Goal: Information Seeking & Learning: Learn about a topic

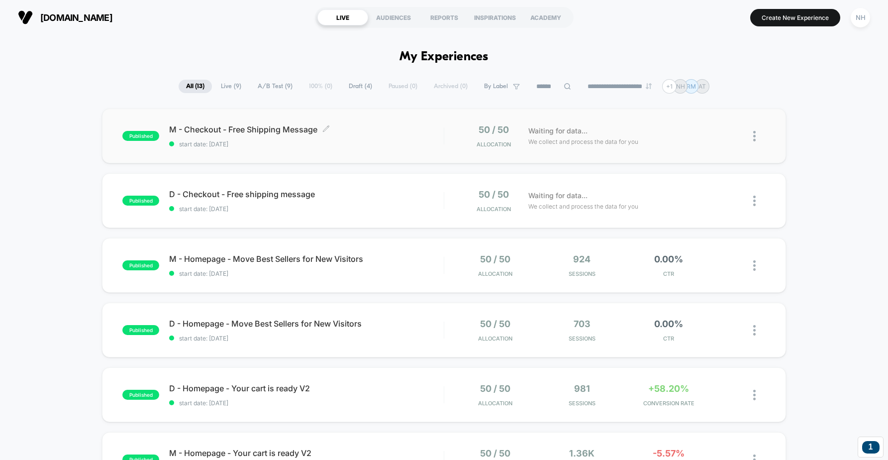
drag, startPoint x: 340, startPoint y: 129, endPoint x: 202, endPoint y: 131, distance: 138.3
click at [202, 131] on span "M - Checkout - Free Shipping Message Click to edit experience details" at bounding box center [306, 129] width 274 height 10
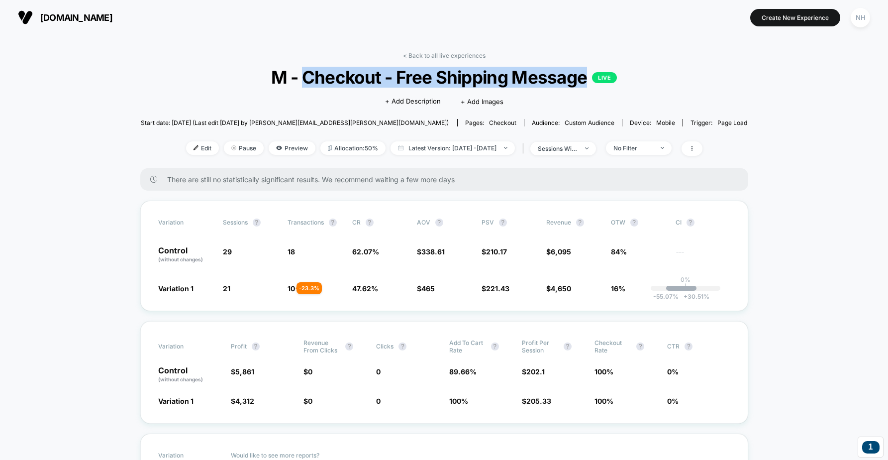
drag, startPoint x: 306, startPoint y: 77, endPoint x: 586, endPoint y: 76, distance: 279.7
click at [586, 76] on span "M - Checkout - Free Shipping Message LIVE" at bounding box center [444, 77] width 546 height 21
copy span "Checkout - Free Shipping Message"
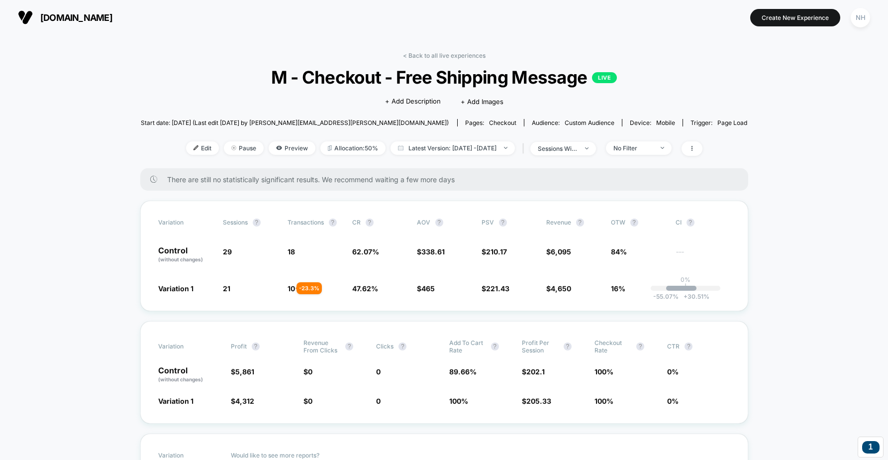
click at [425, 52] on link "< Back to all live experiences" at bounding box center [444, 55] width 83 height 7
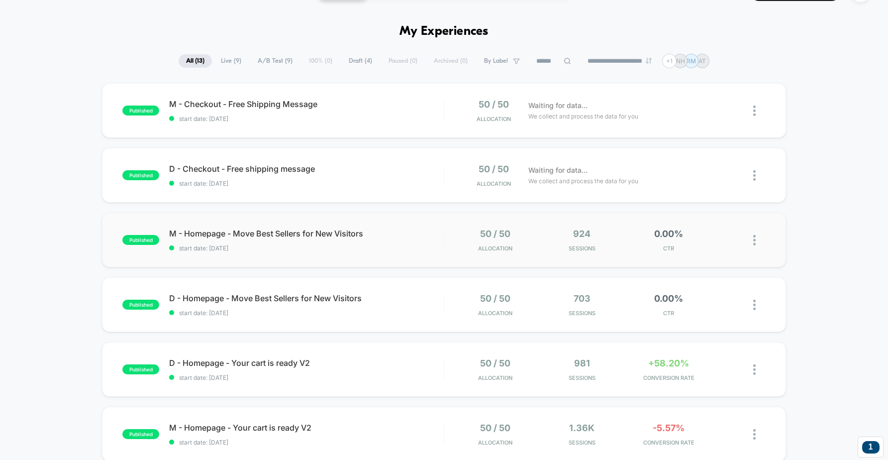
scroll to position [26, 0]
click at [263, 232] on span "M - Homepage - Move Best Sellers for New Visitors Click to edit experience deta…" at bounding box center [306, 233] width 274 height 10
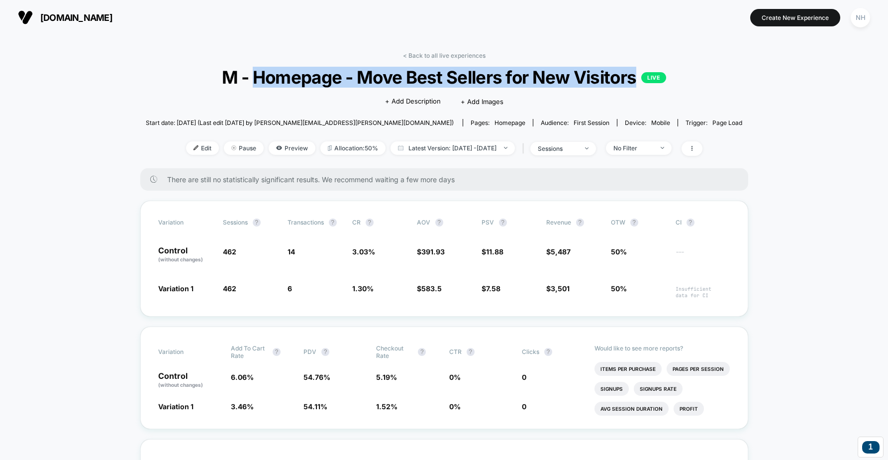
drag, startPoint x: 255, startPoint y: 77, endPoint x: 636, endPoint y: 77, distance: 380.7
click at [636, 77] on span "M - Homepage - Move Best Sellers for New Visitors LIVE" at bounding box center [444, 77] width 537 height 21
copy span "Homepage - Move Best Sellers for New Visitors"
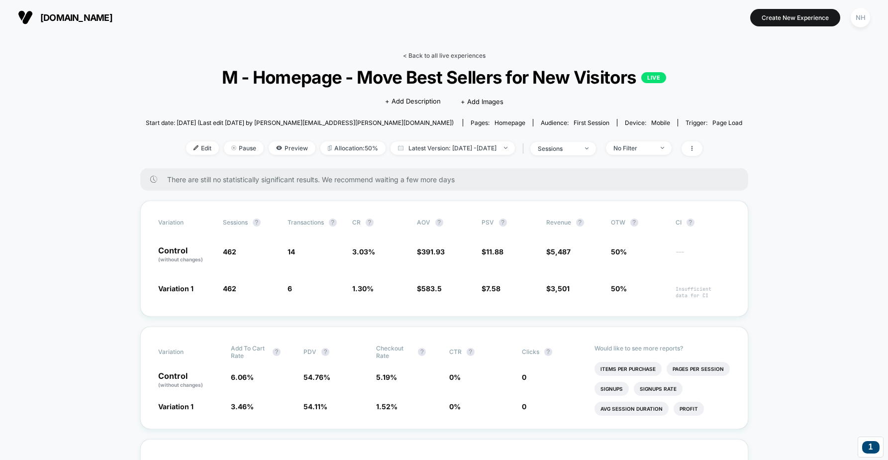
click at [435, 54] on link "< Back to all live experiences" at bounding box center [444, 55] width 83 height 7
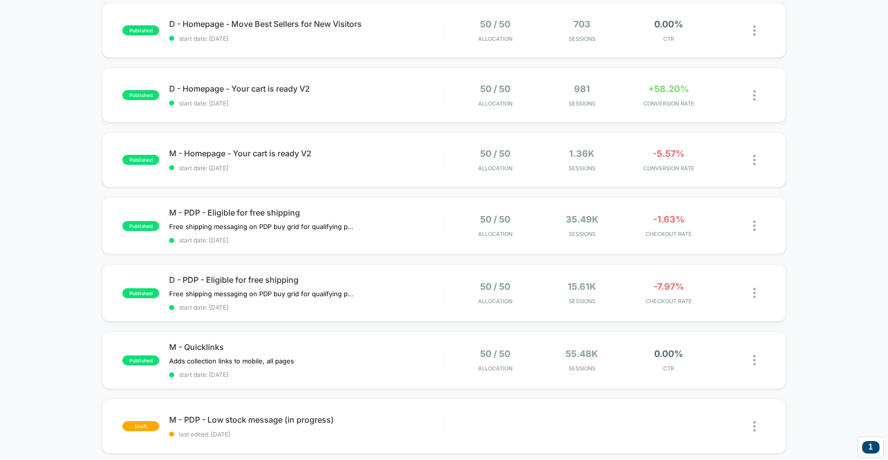
scroll to position [311, 0]
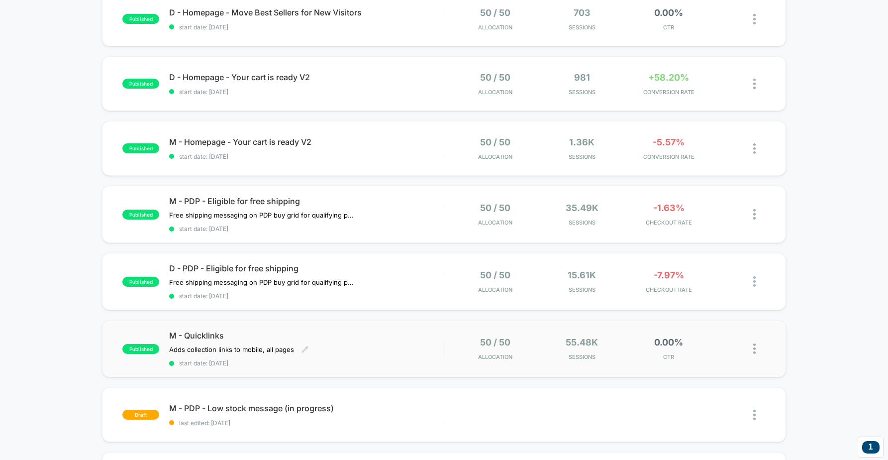
click at [192, 334] on span "M - Quicklinks" at bounding box center [306, 335] width 274 height 10
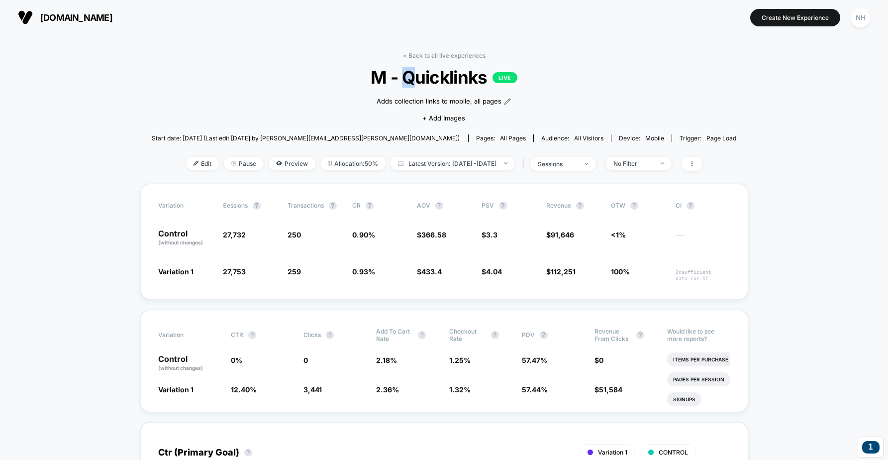
drag, startPoint x: 402, startPoint y: 77, endPoint x: 377, endPoint y: 77, distance: 24.9
click at [413, 76] on span "M - Quicklinks LIVE" at bounding box center [444, 77] width 526 height 21
drag, startPoint x: 371, startPoint y: 76, endPoint x: 484, endPoint y: 74, distance: 113.5
click at [484, 74] on span "M - Quicklinks LIVE" at bounding box center [444, 77] width 526 height 21
copy span "M - Quicklinks"
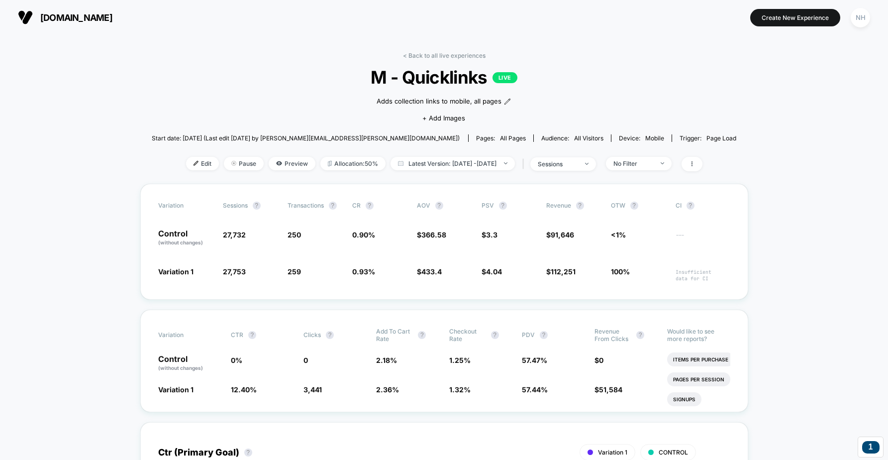
drag, startPoint x: 459, startPoint y: 53, endPoint x: 414, endPoint y: 87, distance: 56.1
click at [459, 53] on link "< Back to all live experiences" at bounding box center [444, 55] width 83 height 7
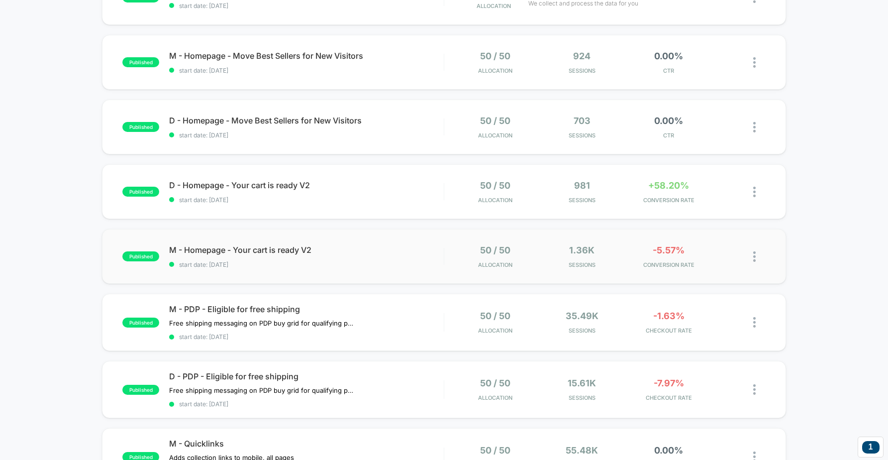
scroll to position [218, 0]
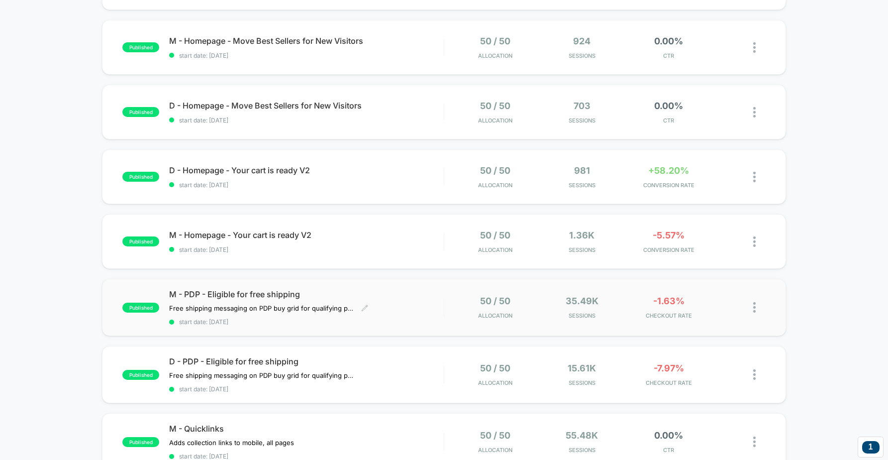
click at [190, 295] on span "M - PDP - Eligible for free shipping" at bounding box center [306, 294] width 274 height 10
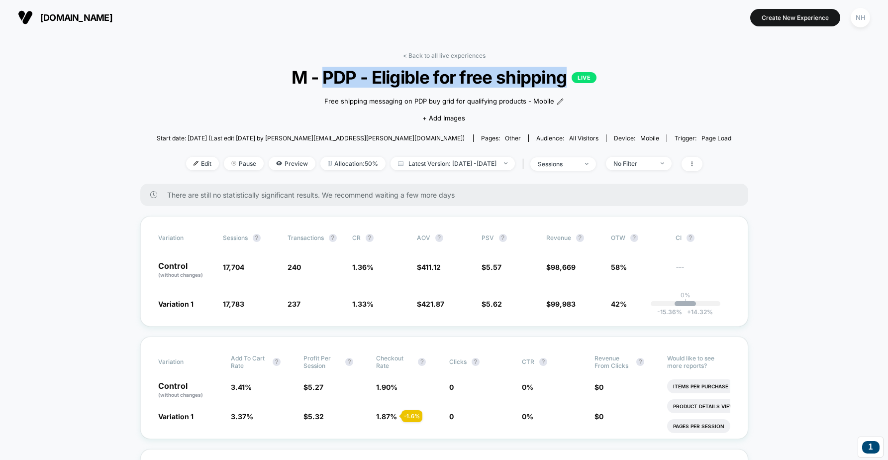
drag, startPoint x: 321, startPoint y: 77, endPoint x: 566, endPoint y: 73, distance: 244.8
click at [566, 73] on span "M - PDP - Eligible for free shipping LIVE" at bounding box center [444, 77] width 517 height 21
copy span "PDP - Eligible for free shipping"
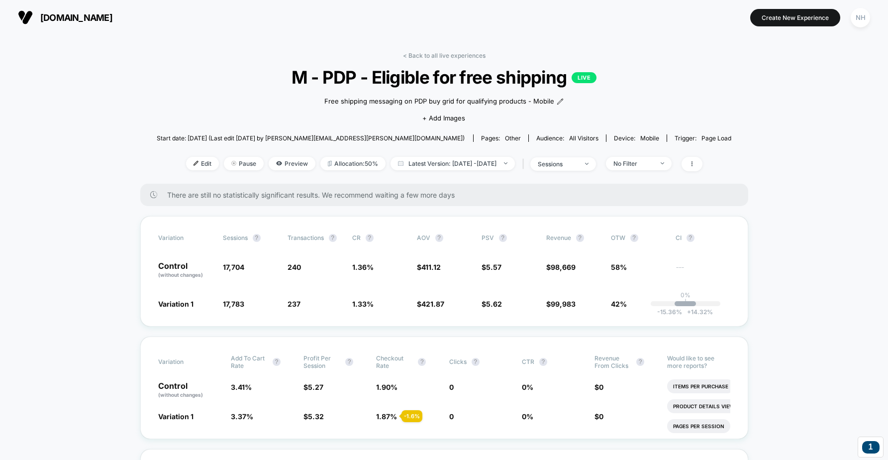
drag, startPoint x: 783, startPoint y: 167, endPoint x: 781, endPoint y: 172, distance: 5.4
click at [430, 53] on link "< Back to all live experiences" at bounding box center [444, 55] width 83 height 7
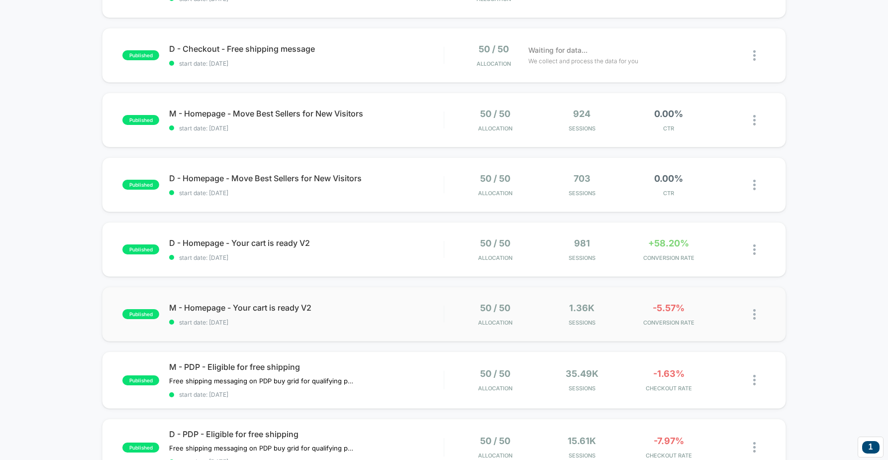
scroll to position [187, 0]
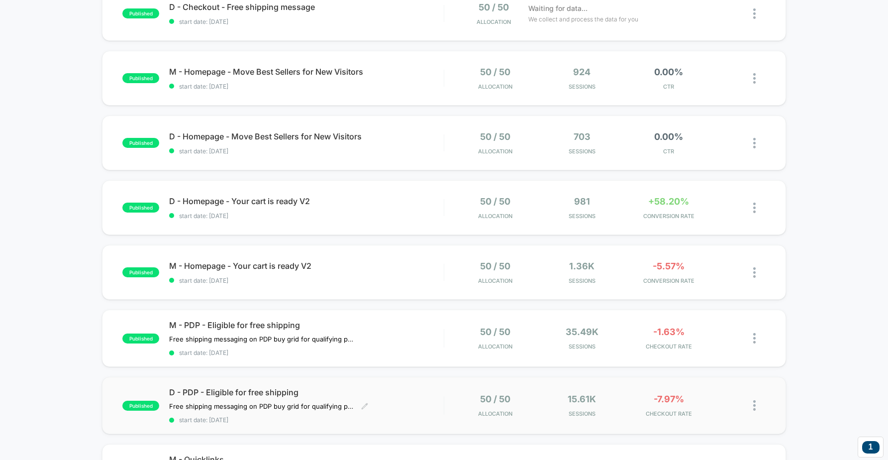
click at [235, 394] on span "D - PDP - Eligible for free shipping" at bounding box center [306, 392] width 274 height 10
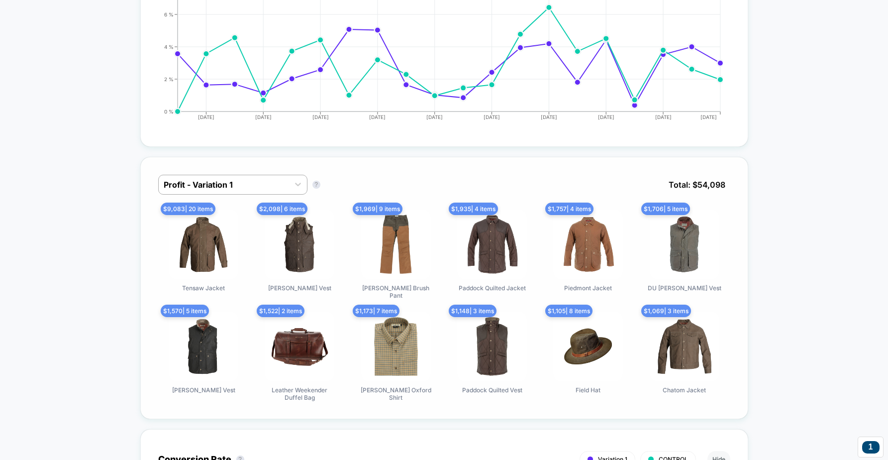
scroll to position [547, 0]
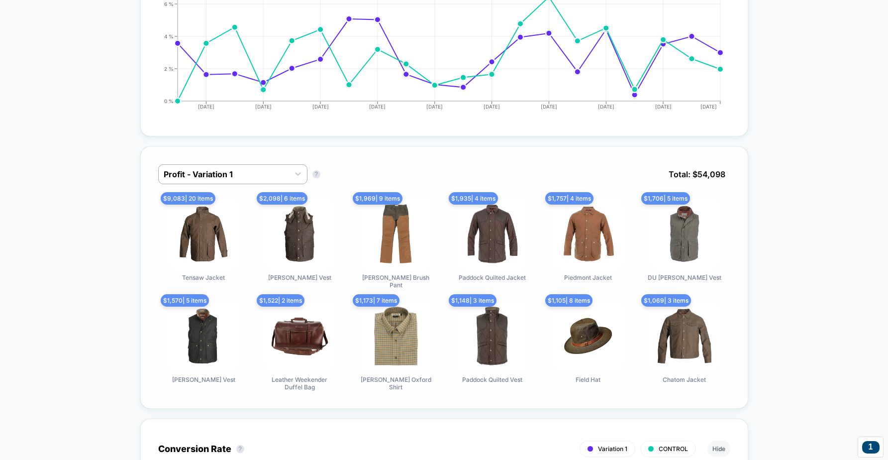
click at [392, 259] on img at bounding box center [396, 234] width 70 height 70
click at [300, 170] on icon at bounding box center [298, 174] width 10 height 10
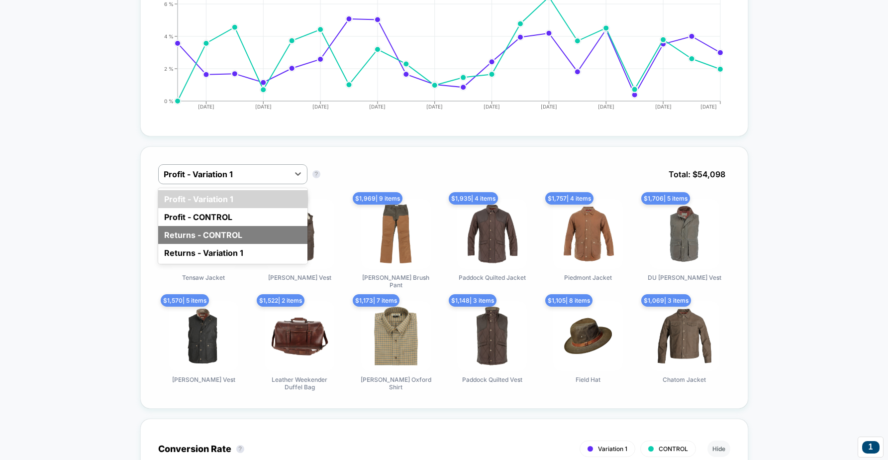
click at [258, 235] on div "Returns - CONTROL" at bounding box center [232, 235] width 149 height 18
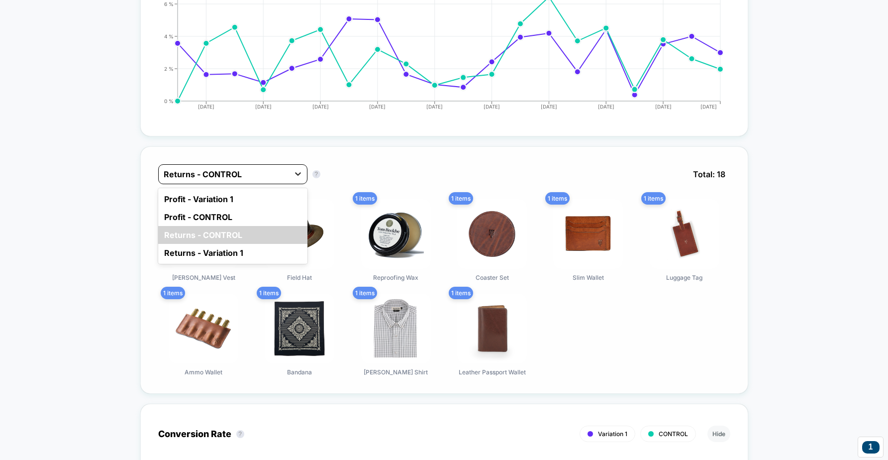
click at [299, 173] on icon at bounding box center [298, 173] width 6 height 3
click at [246, 247] on div "Returns - Variation 1" at bounding box center [232, 253] width 149 height 18
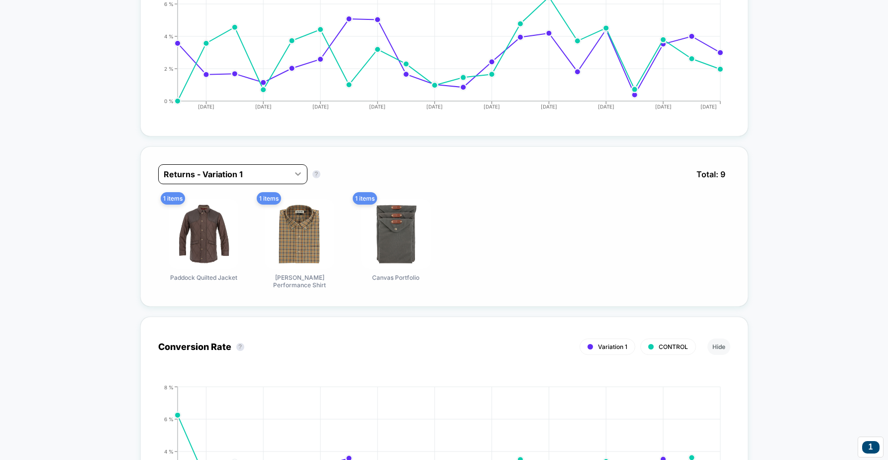
click at [291, 173] on div at bounding box center [298, 174] width 18 height 18
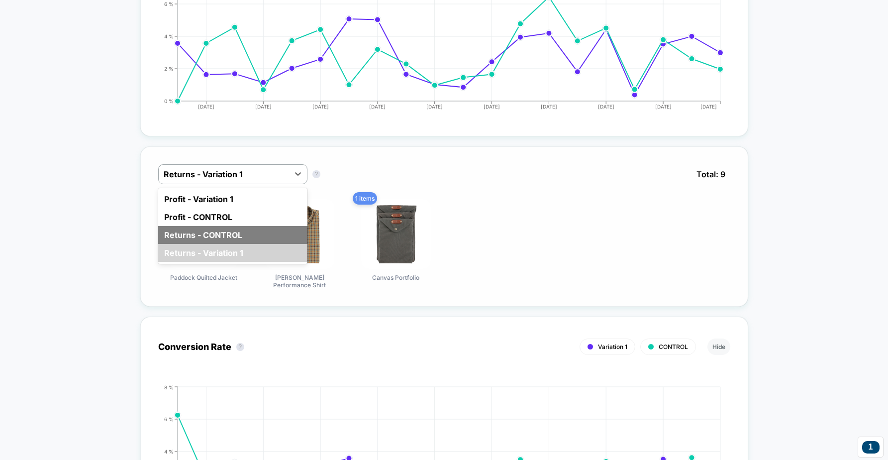
click at [274, 238] on div "Returns - CONTROL" at bounding box center [232, 235] width 149 height 18
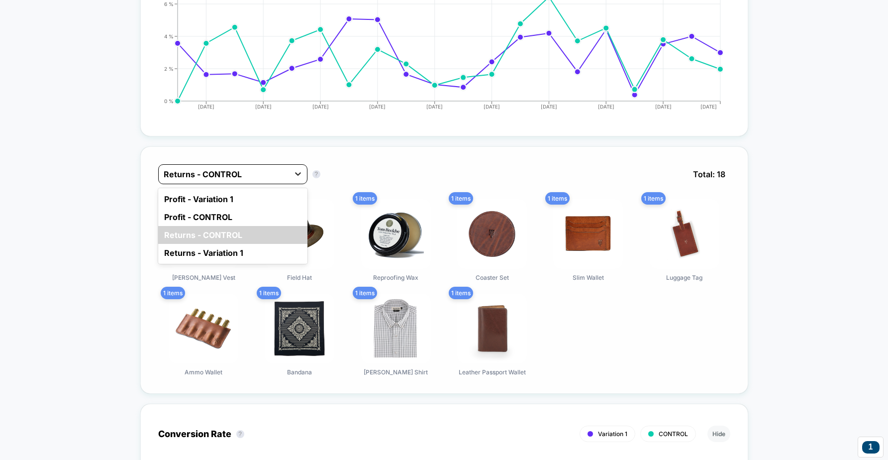
click at [298, 174] on icon at bounding box center [298, 174] width 10 height 10
click at [261, 217] on div "Profit - CONTROL" at bounding box center [232, 217] width 149 height 18
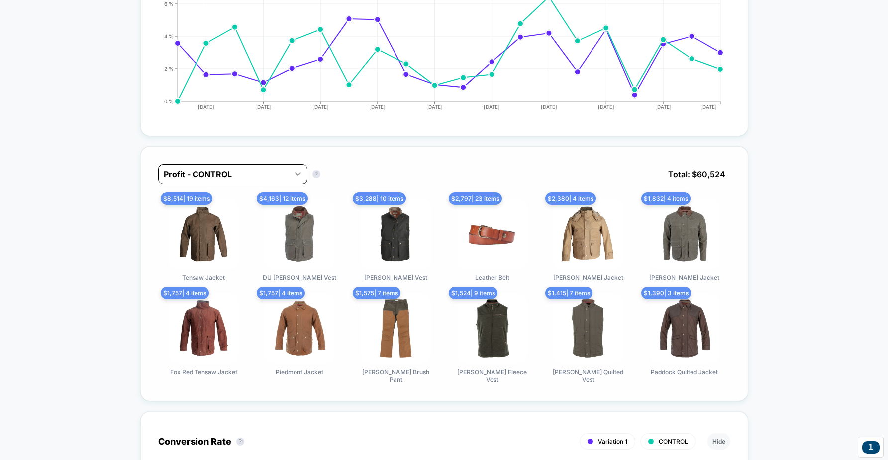
click at [295, 174] on icon at bounding box center [298, 174] width 10 height 10
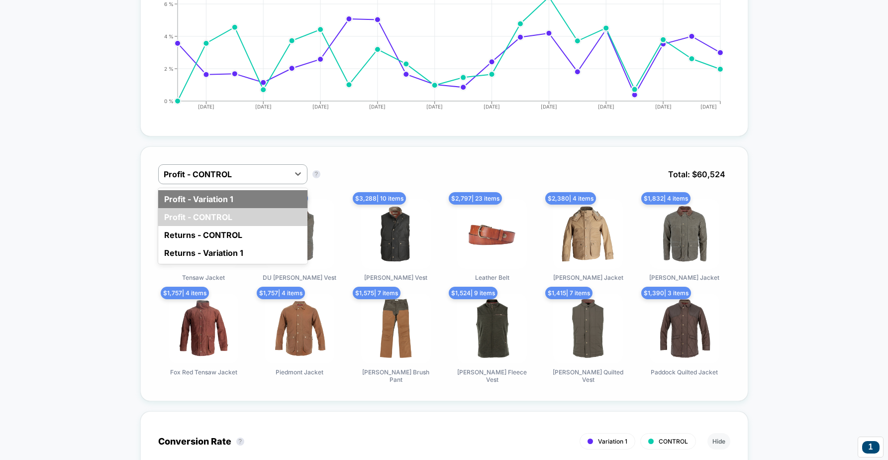
click at [270, 195] on div "Profit - Variation 1" at bounding box center [232, 199] width 149 height 18
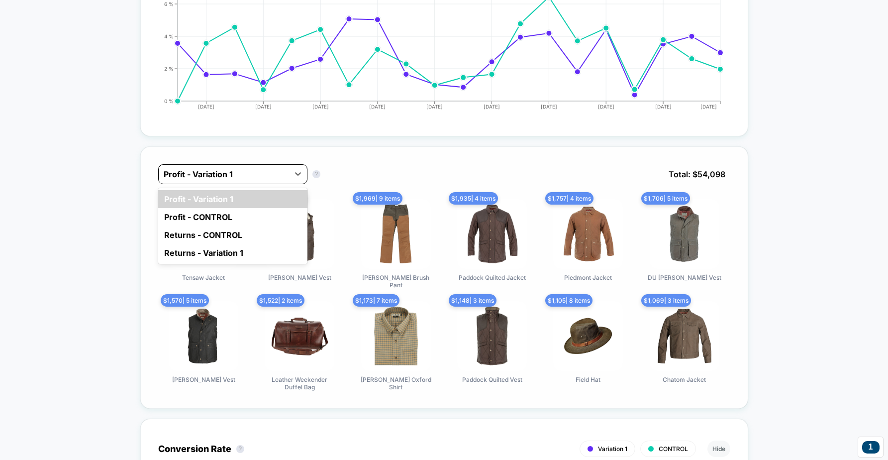
click at [287, 181] on div "Profit - Variation 1" at bounding box center [232, 174] width 149 height 20
click at [259, 210] on div "Profit - CONTROL" at bounding box center [232, 217] width 149 height 18
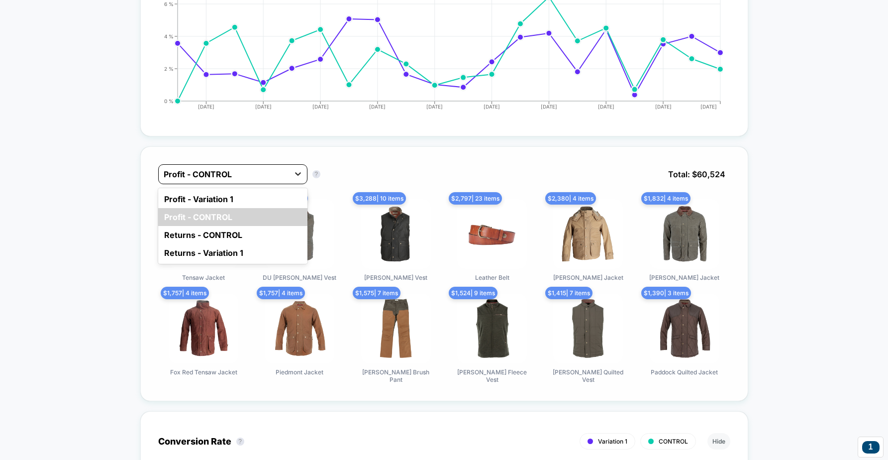
click at [293, 176] on icon at bounding box center [298, 174] width 10 height 10
click at [274, 195] on div "Profit - Variation 1" at bounding box center [232, 199] width 149 height 18
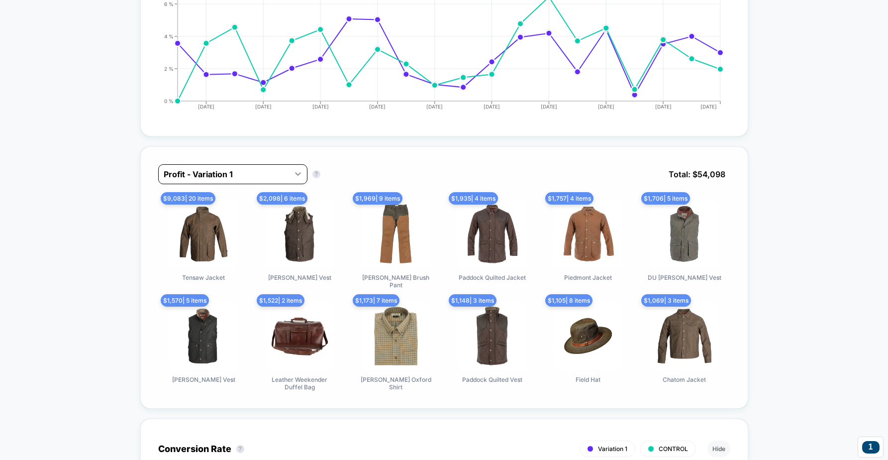
click at [293, 176] on icon at bounding box center [298, 174] width 10 height 10
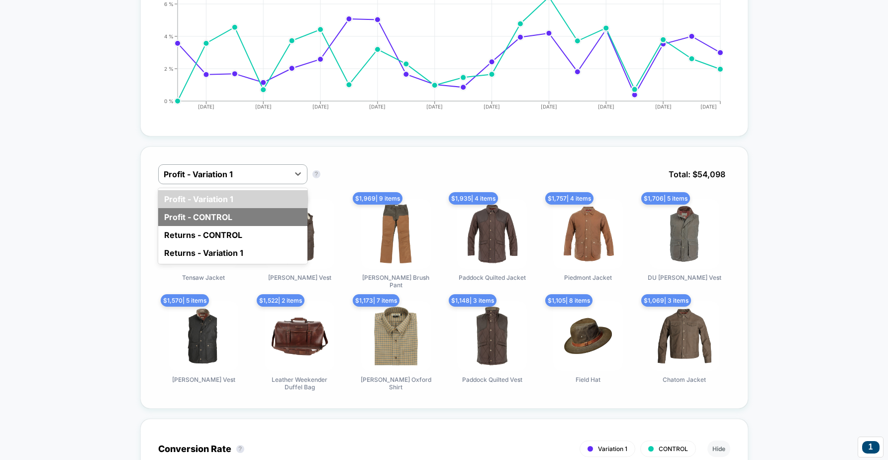
click at [265, 213] on div "Profit - CONTROL" at bounding box center [232, 217] width 149 height 18
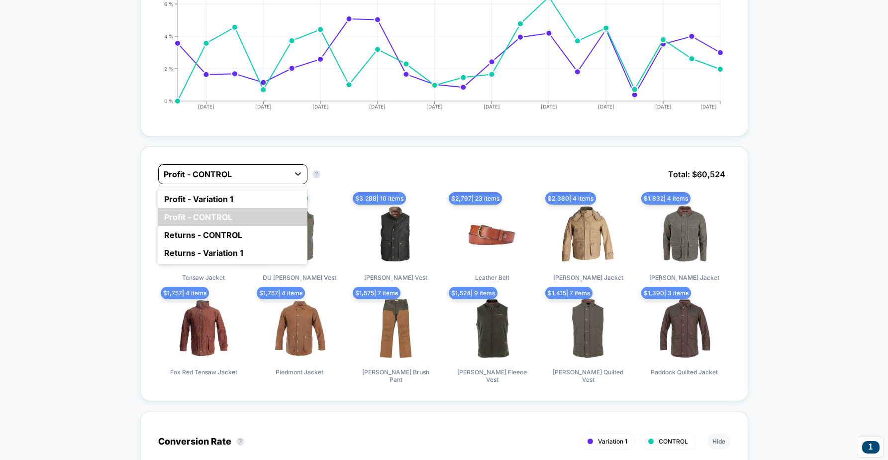
click at [300, 170] on icon at bounding box center [298, 174] width 10 height 10
click at [279, 193] on div "Profit - Variation 1" at bounding box center [232, 199] width 149 height 18
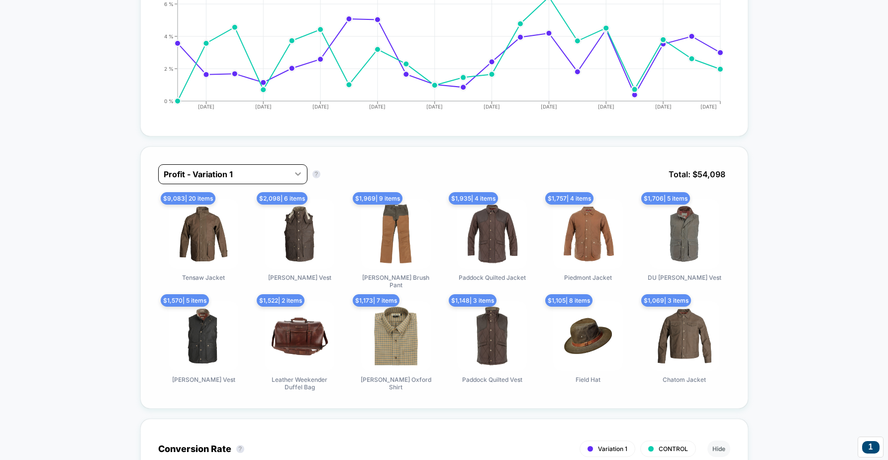
click at [296, 177] on div at bounding box center [298, 174] width 18 height 18
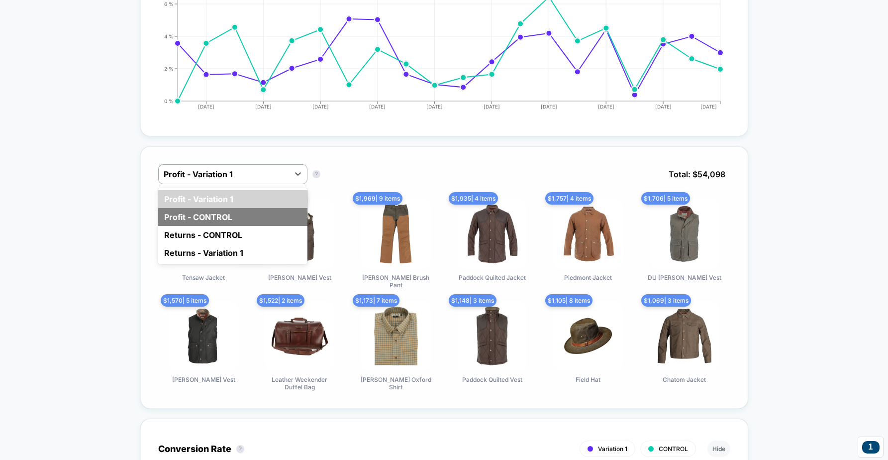
click at [274, 213] on div "Profit - CONTROL" at bounding box center [232, 217] width 149 height 18
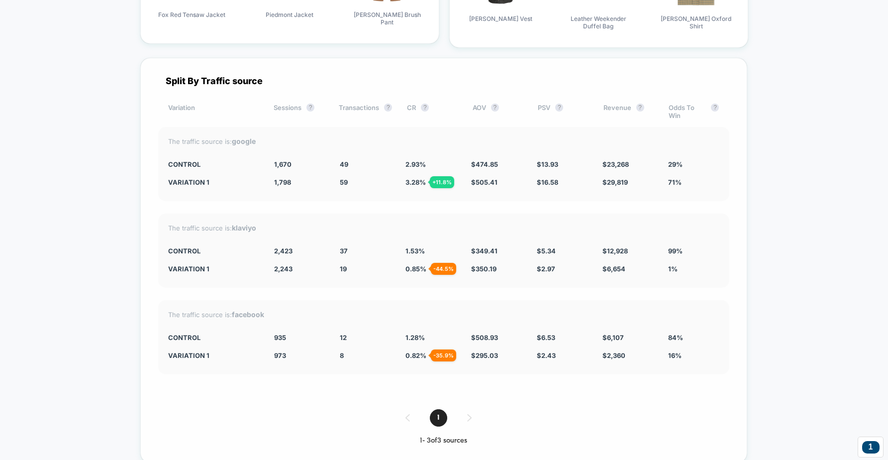
scroll to position [2716, 0]
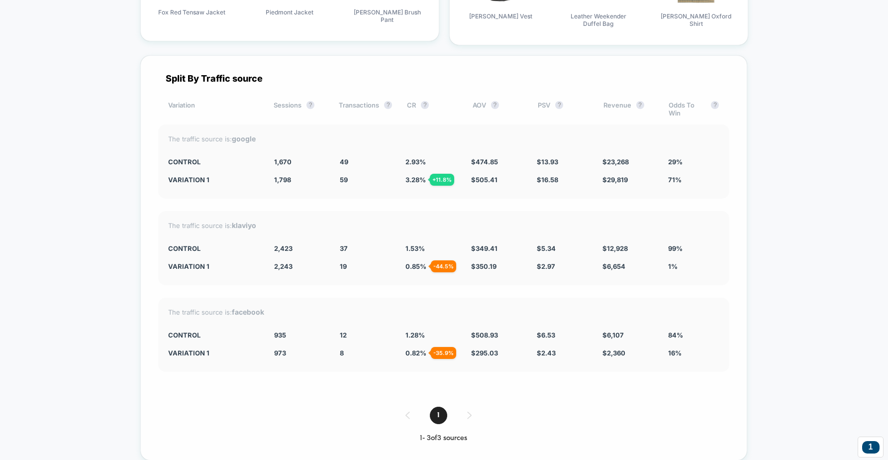
click at [470, 407] on div "1" at bounding box center [443, 415] width 571 height 17
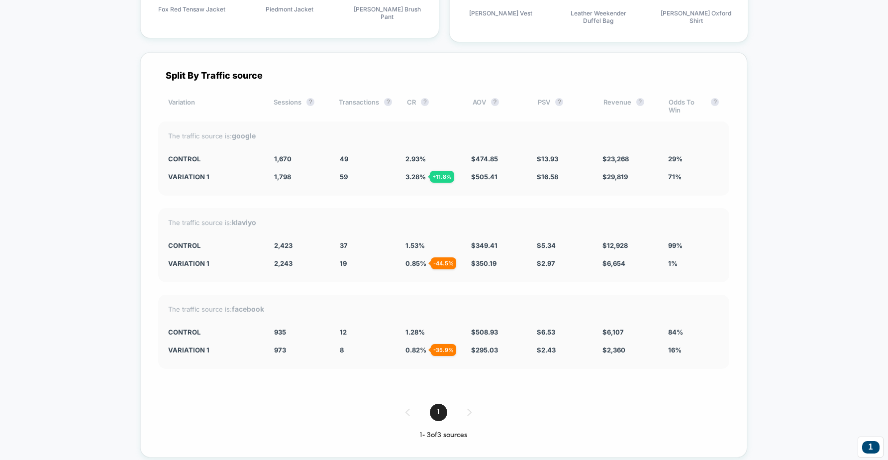
drag, startPoint x: 261, startPoint y: 115, endPoint x: 220, endPoint y: 115, distance: 40.3
click at [221, 131] on div "The traffic source is: google" at bounding box center [443, 135] width 551 height 8
drag, startPoint x: 167, startPoint y: 56, endPoint x: 260, endPoint y: 56, distance: 93.5
click at [260, 70] on div "Split By Traffic source" at bounding box center [443, 75] width 571 height 10
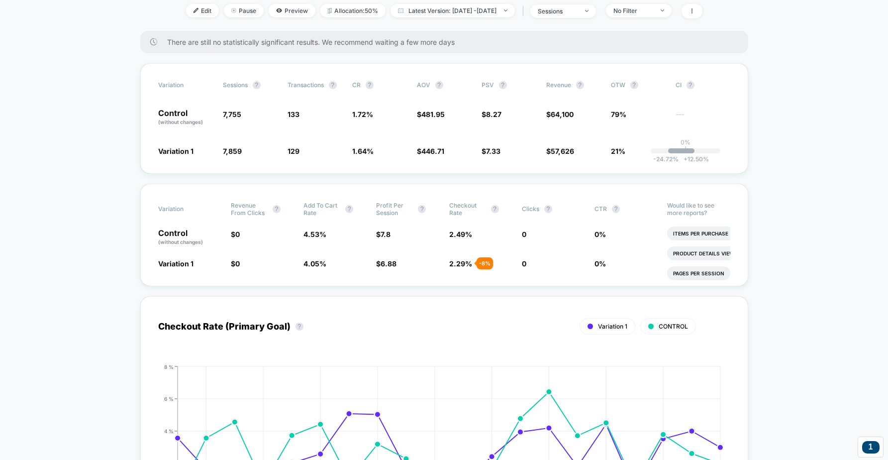
scroll to position [0, 0]
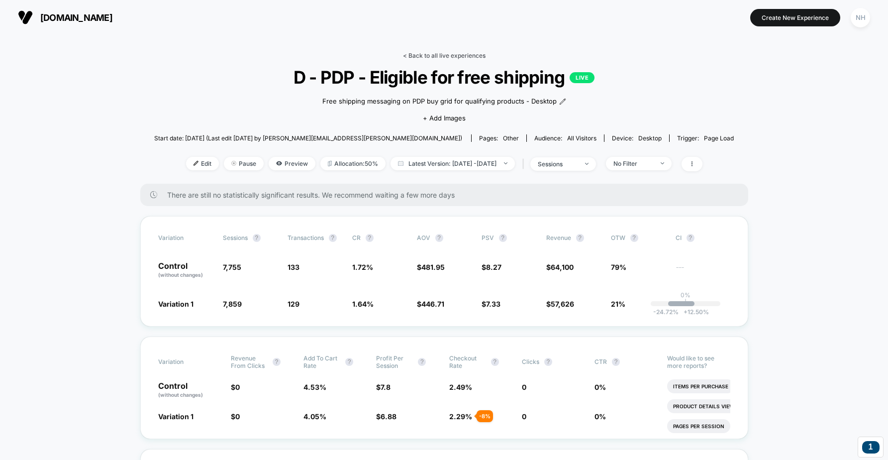
click at [424, 54] on link "< Back to all live experiences" at bounding box center [444, 55] width 83 height 7
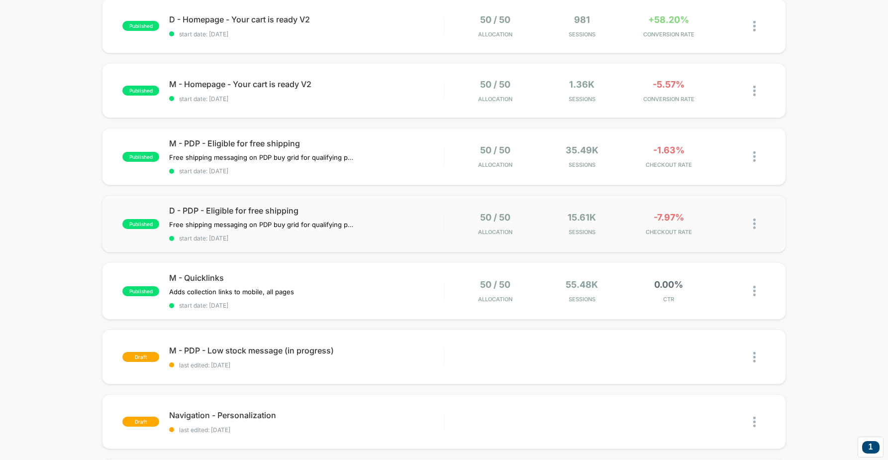
scroll to position [368, 0]
click at [371, 285] on div "M - Quicklinks Adds collection links to mobile, all pages Click to edit experie…" at bounding box center [306, 291] width 274 height 36
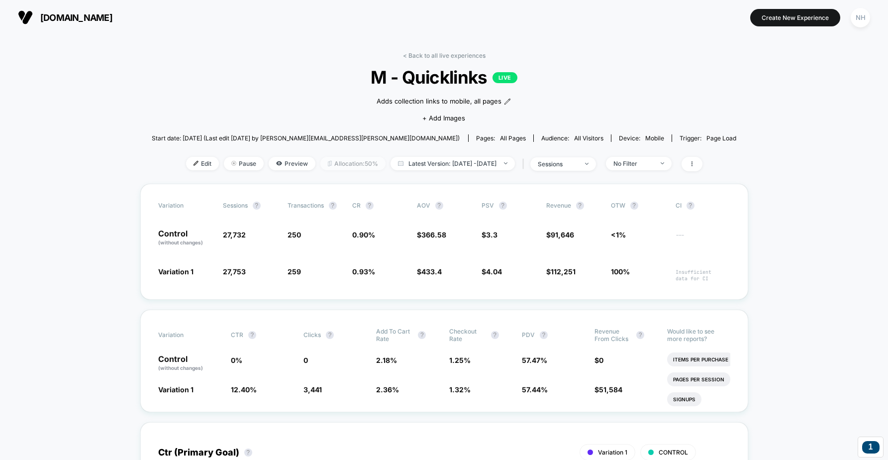
click at [341, 164] on span "Allocation: 50%" at bounding box center [352, 163] width 65 height 13
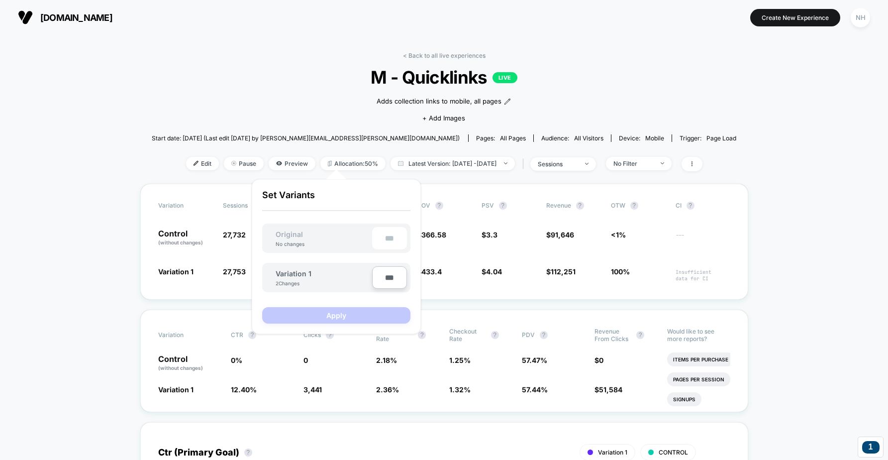
click at [389, 276] on input "***" at bounding box center [389, 277] width 35 height 22
type input "***"
type input "**"
type input "***"
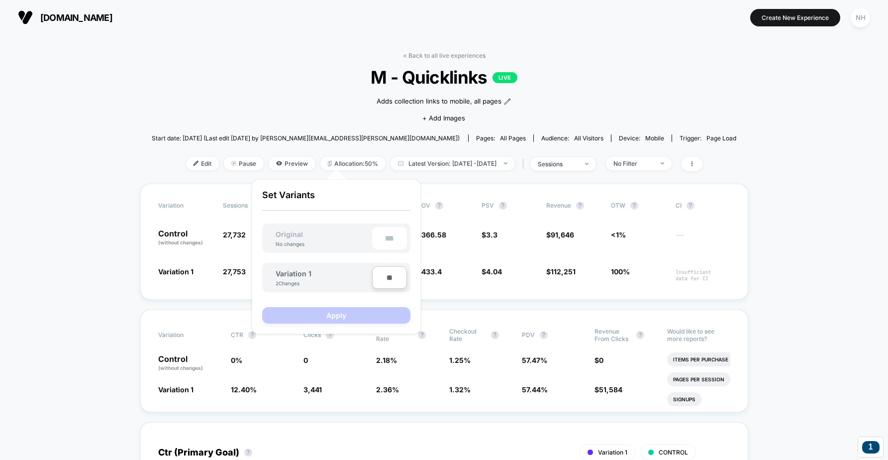
type input "***"
type input "**"
type input "****"
click at [342, 319] on button "Apply" at bounding box center [336, 315] width 148 height 16
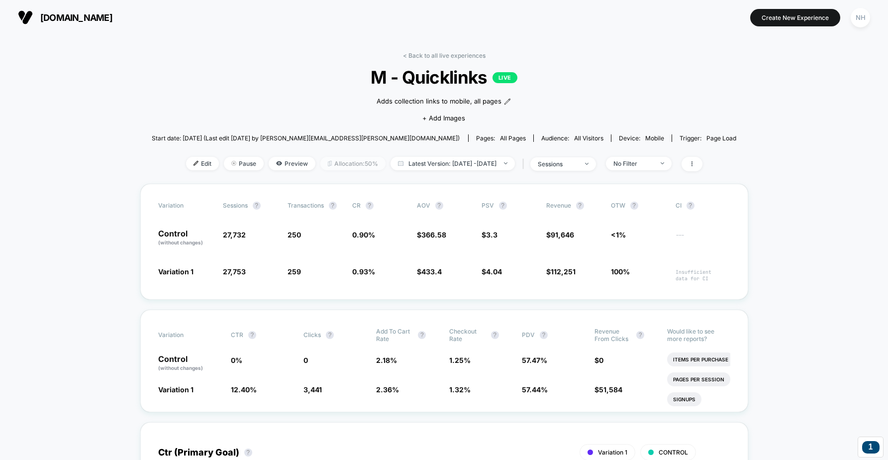
click at [333, 165] on span "Allocation: 50%" at bounding box center [352, 163] width 65 height 13
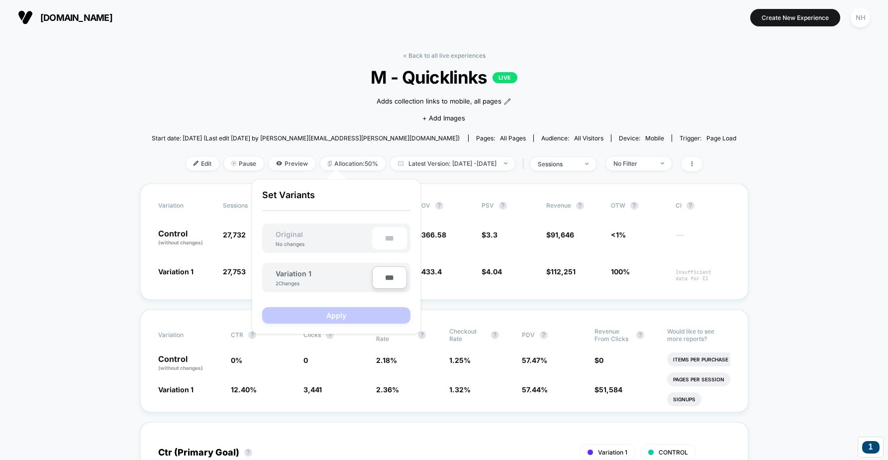
click at [332, 147] on div "< Back to all live experiences M - Quicklinks LIVE Adds collection links to mob…" at bounding box center [444, 118] width 585 height 132
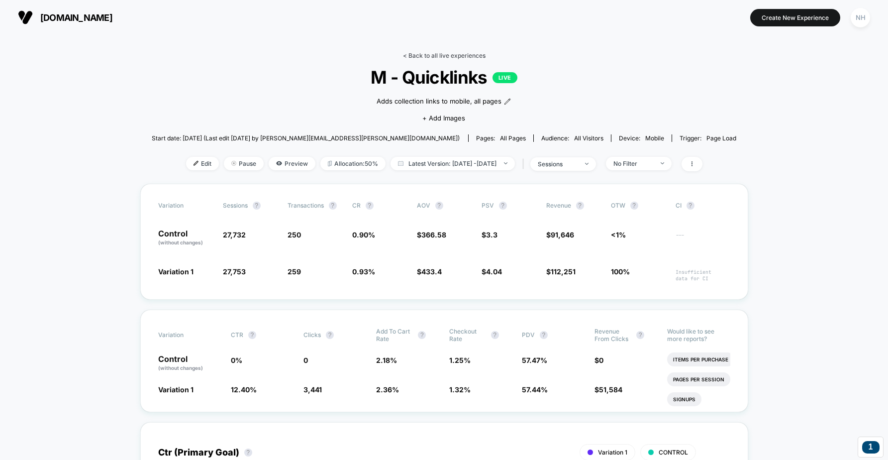
click at [435, 56] on link "< Back to all live experiences" at bounding box center [444, 55] width 83 height 7
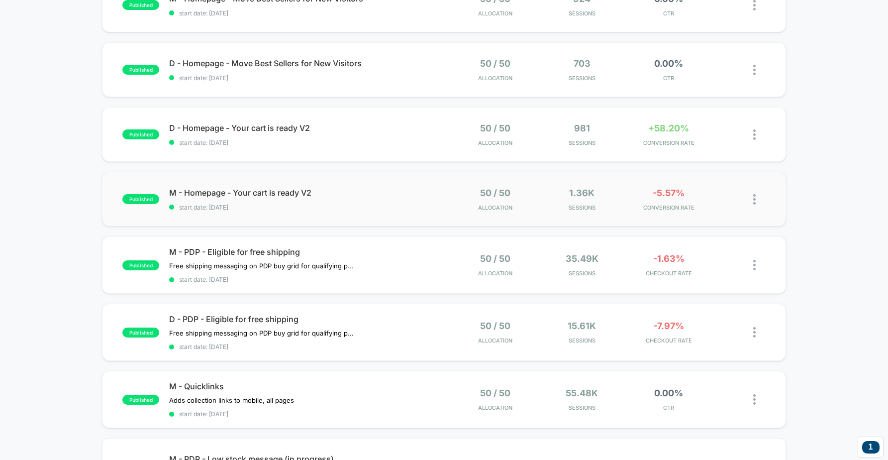
scroll to position [261, 0]
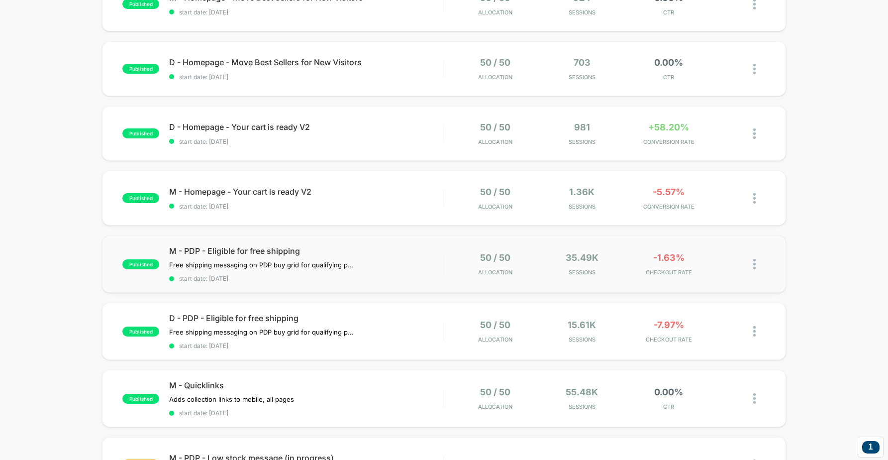
click at [269, 244] on div "published M - PDP - Eligible for free shipping Free shipping messaging on PDP b…" at bounding box center [444, 263] width 684 height 57
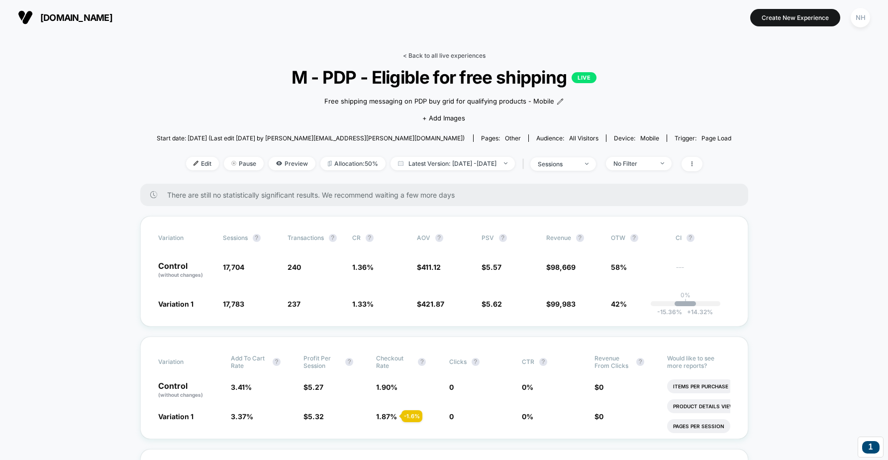
click at [430, 53] on link "< Back to all live experiences" at bounding box center [444, 55] width 83 height 7
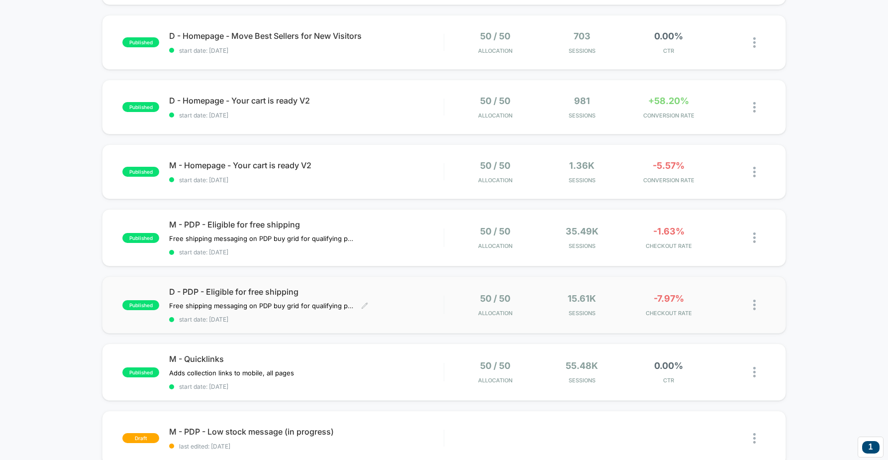
scroll to position [301, 0]
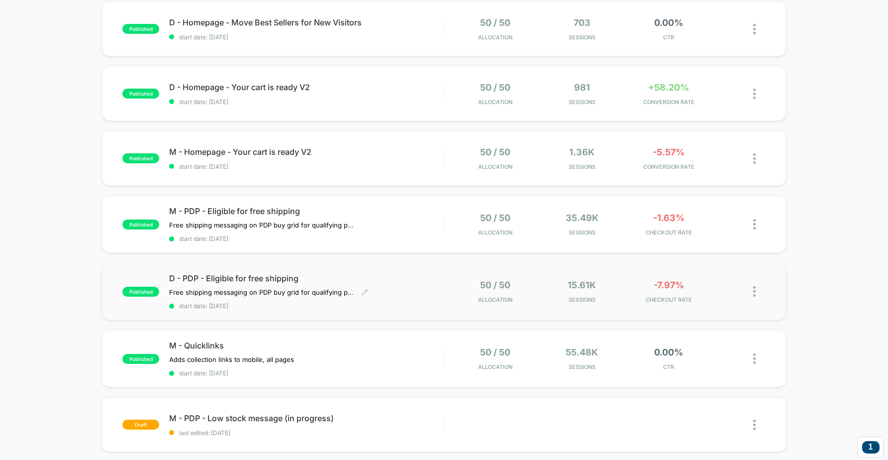
click at [241, 276] on span "D - PDP - Eligible for free shipping" at bounding box center [306, 278] width 274 height 10
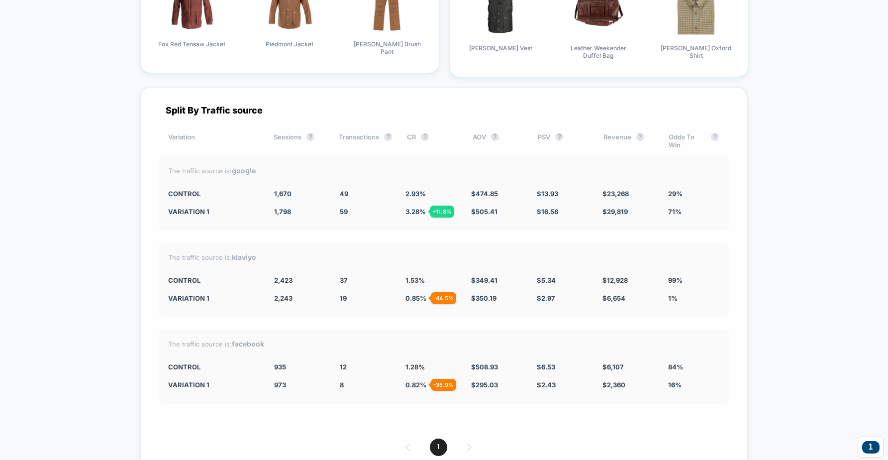
scroll to position [2691, 0]
click at [166, 280] on div "The traffic source is: klaviyo CONTROL 2,423 37 1.53 % $ 349.41 $ 5.34 $ 12,928…" at bounding box center [443, 280] width 571 height 74
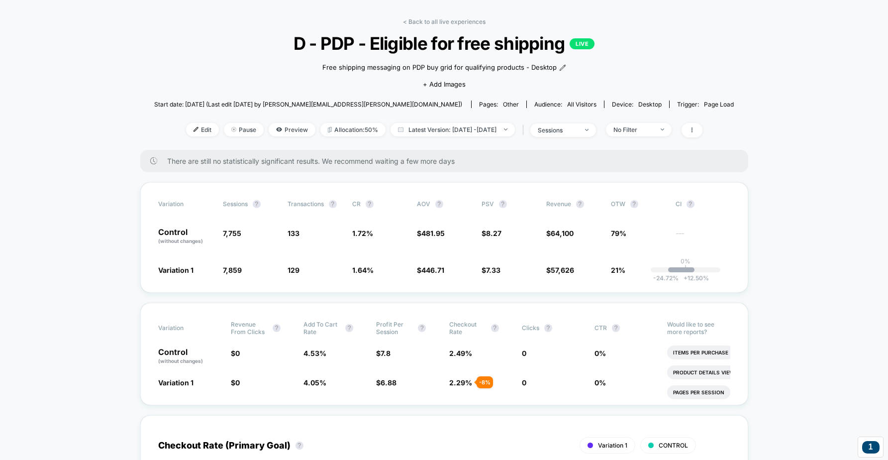
scroll to position [0, 0]
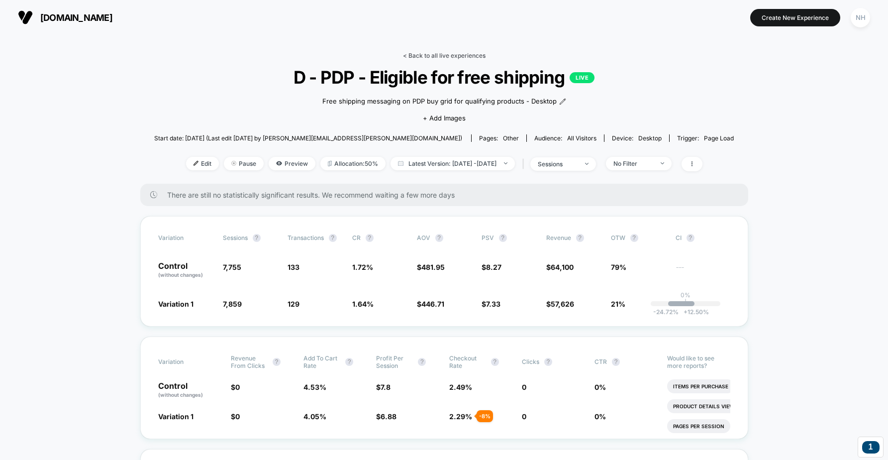
click at [445, 53] on link "< Back to all live experiences" at bounding box center [444, 55] width 83 height 7
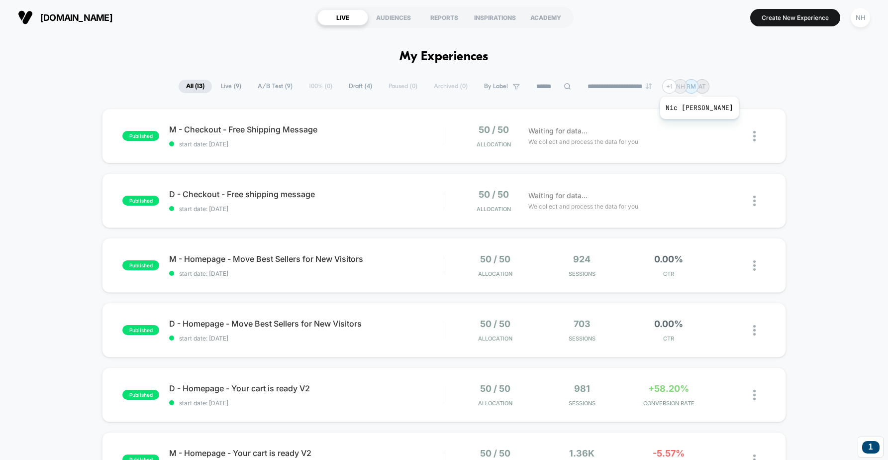
click at [685, 84] on p "NH" at bounding box center [680, 86] width 9 height 7
